Goal: Check status: Check status

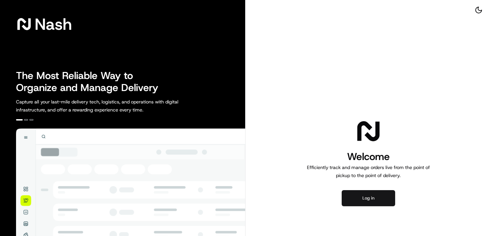
click at [350, 196] on button "Log in" at bounding box center [368, 198] width 53 height 16
